Goal: Find specific page/section: Find specific page/section

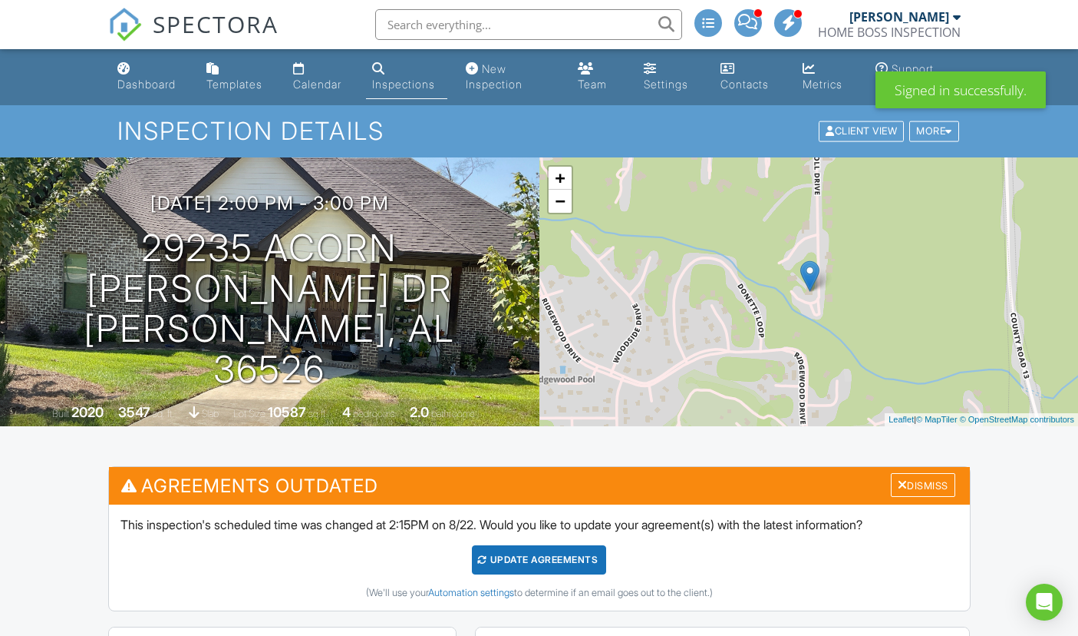
click at [409, 21] on input "text" at bounding box center [528, 24] width 307 height 31
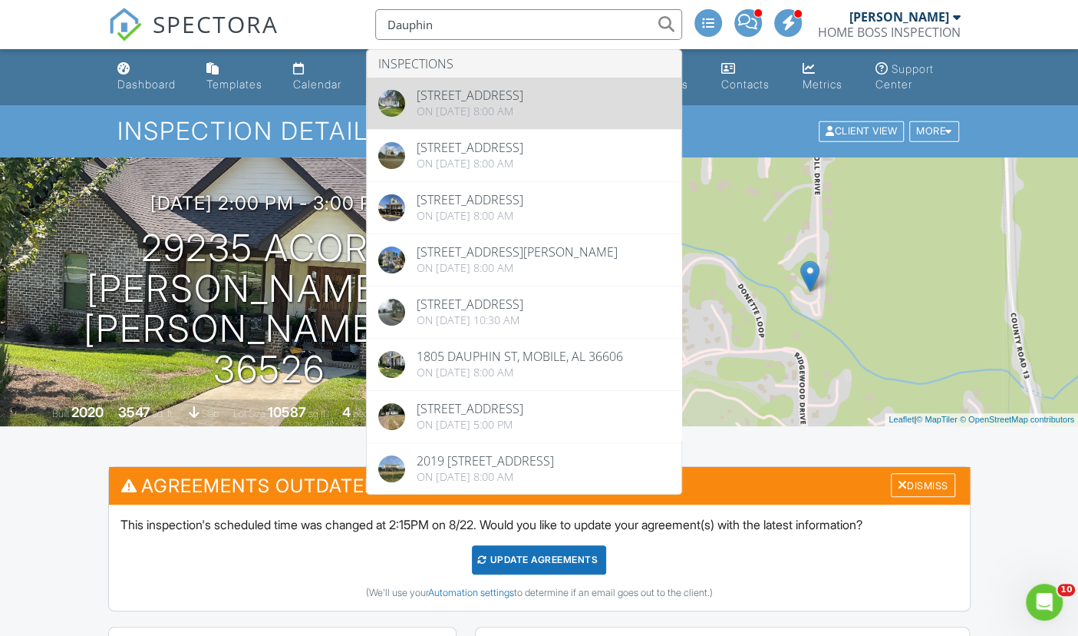
type input "Dauphin"
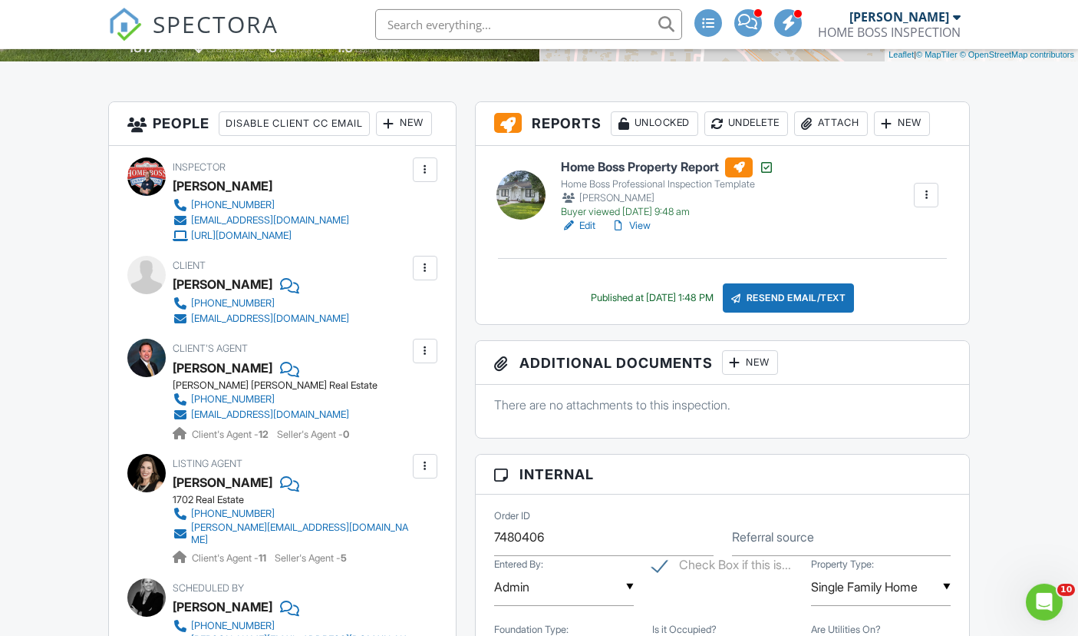
scroll to position [365, 0]
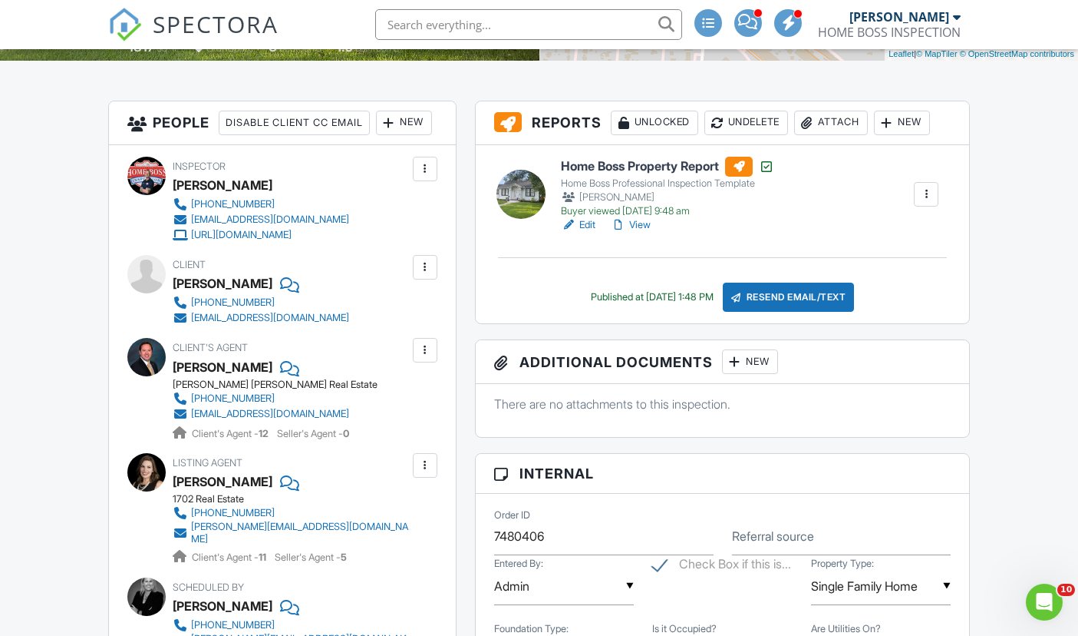
click at [641, 232] on link "View" at bounding box center [631, 224] width 40 height 15
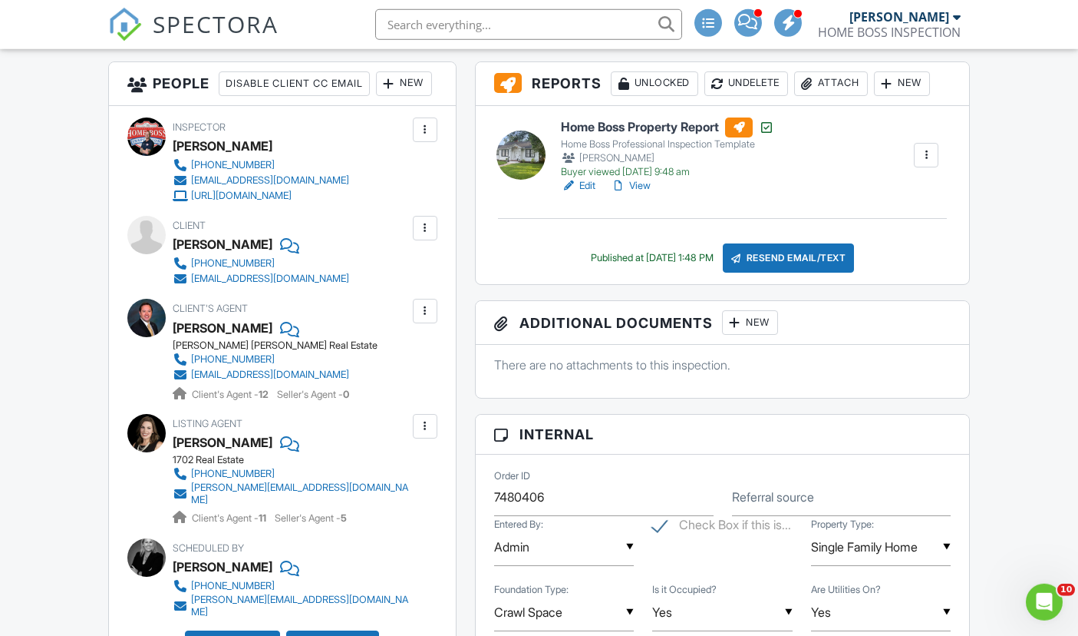
click at [649, 183] on link "View" at bounding box center [631, 185] width 40 height 15
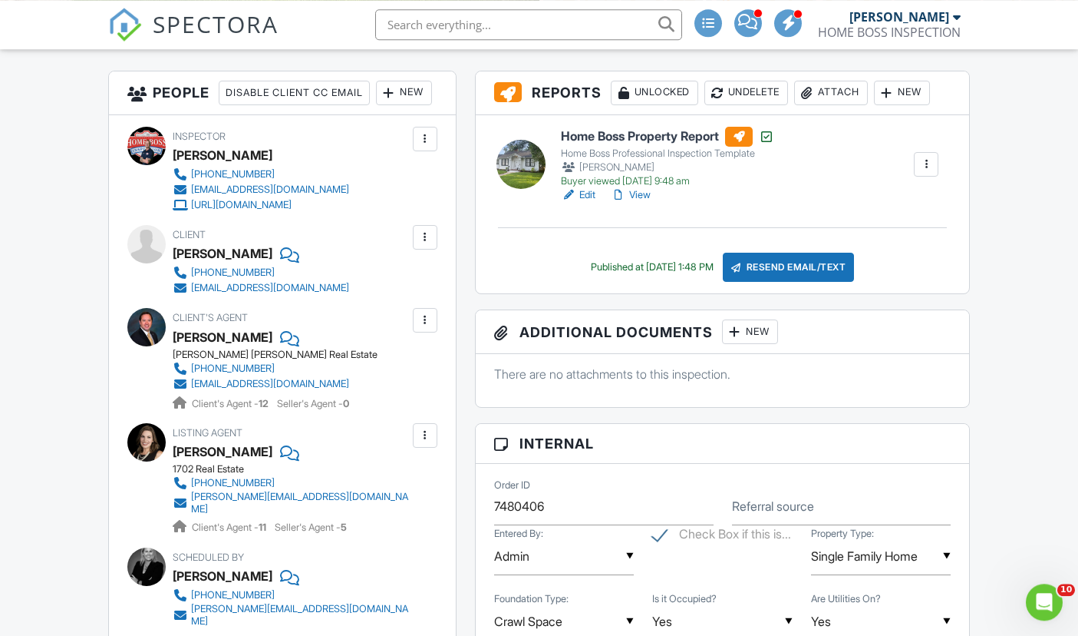
scroll to position [395, 0]
